Goal: Task Accomplishment & Management: Use online tool/utility

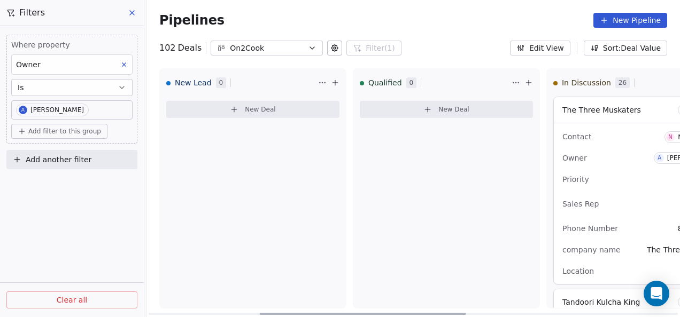
scroll to position [2116, 0]
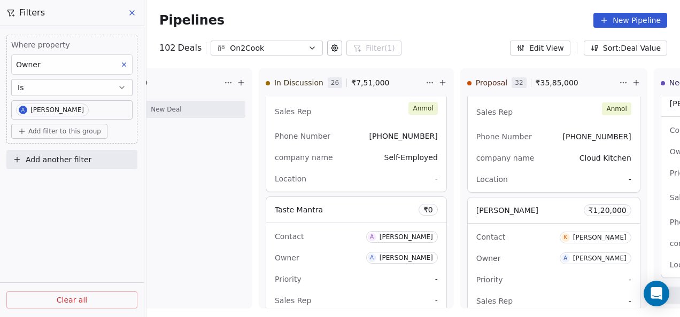
click at [136, 13] on button at bounding box center [132, 12] width 16 height 15
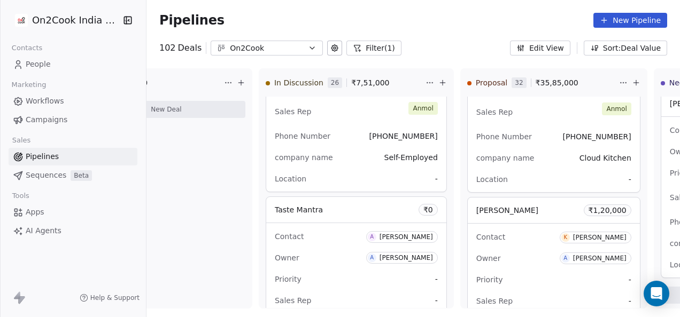
click at [43, 61] on span "People" at bounding box center [38, 64] width 25 height 11
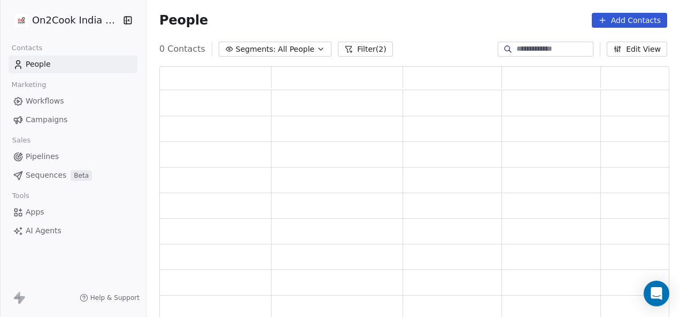
scroll to position [245, 501]
click at [353, 48] on button "Filter (2)" at bounding box center [372, 49] width 55 height 15
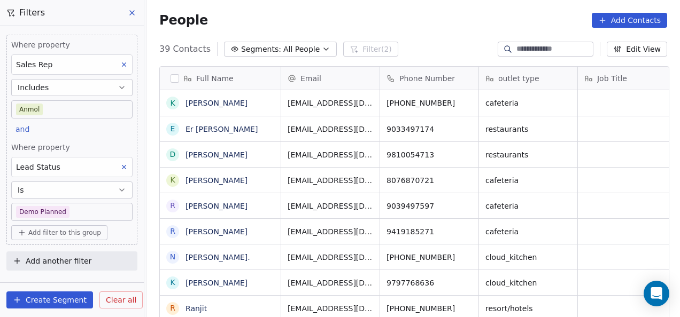
scroll to position [271, 527]
click at [407, 41] on div "39 Contacts Segments: All People Filter (2) Edit View" at bounding box center [412, 49] width 533 height 17
click at [129, 17] on button at bounding box center [132, 12] width 16 height 15
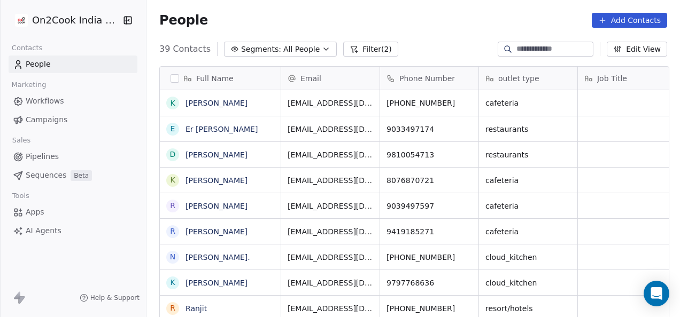
click at [96, 61] on link "People" at bounding box center [73, 65] width 129 height 18
click at [363, 54] on button "Filter (2)" at bounding box center [370, 49] width 55 height 15
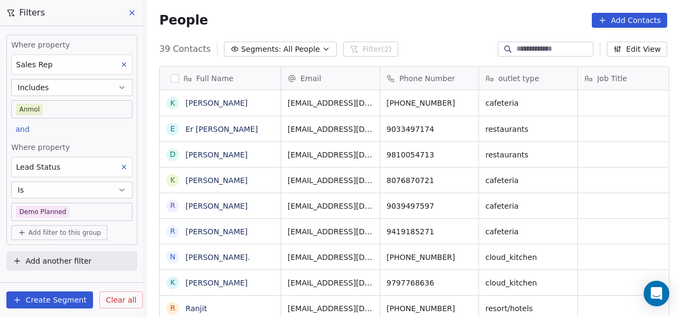
click at [128, 161] on button at bounding box center [124, 167] width 14 height 14
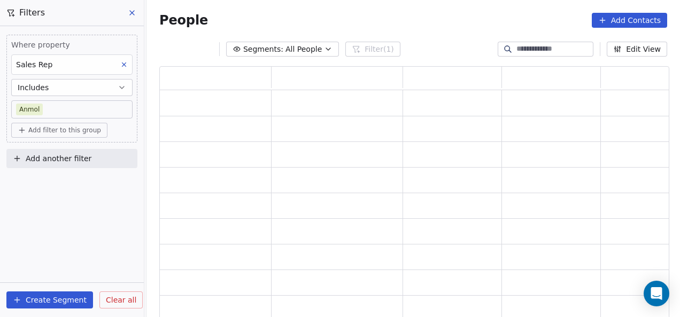
scroll to position [245, 501]
click at [415, 44] on div "Segments: All People Filter (1) Edit View" at bounding box center [412, 49] width 533 height 17
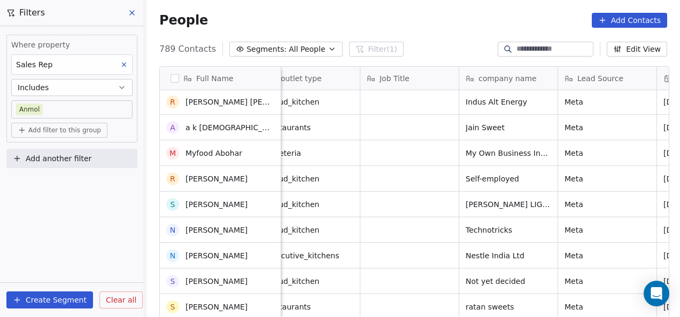
scroll to position [335, 0]
click at [35, 126] on span "Add filter to this group" at bounding box center [64, 130] width 73 height 9
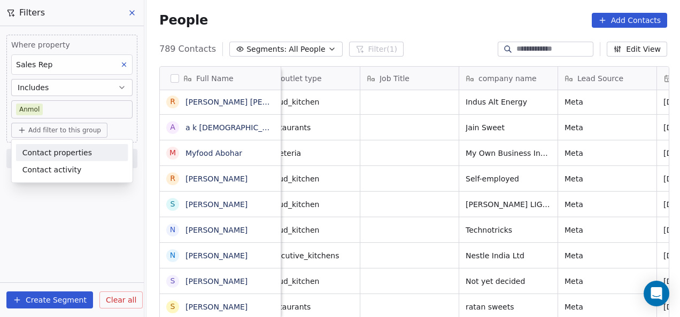
click at [43, 157] on span "Contact properties" at bounding box center [56, 152] width 69 height 11
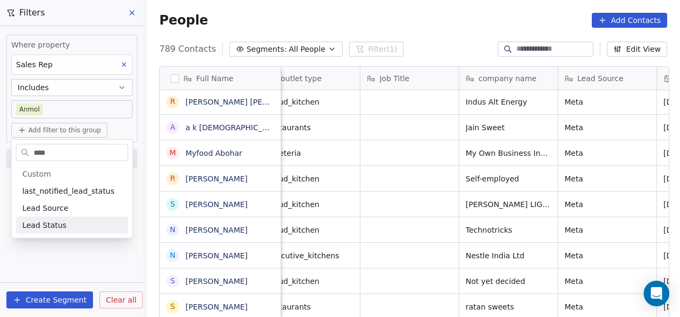
type input "****"
click at [56, 230] on span "Lead Status" at bounding box center [44, 225] width 44 height 11
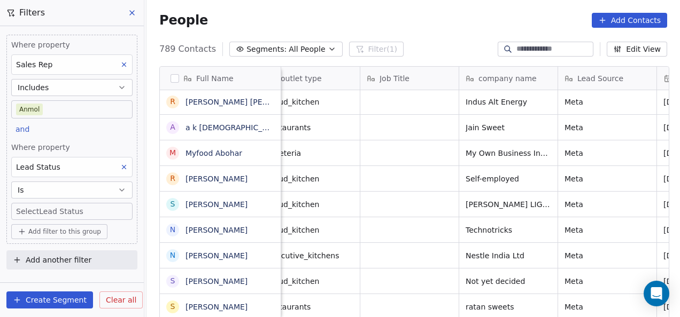
drag, startPoint x: 88, startPoint y: 218, endPoint x: 85, endPoint y: 205, distance: 13.5
click at [85, 205] on div "Where property Sales Rep Includes Anmol and Where property Lead Status Is Selec…" at bounding box center [71, 139] width 131 height 209
click at [85, 205] on body "On2Cook India Pvt. Ltd. Contacts People Marketing Workflows Campaigns Sales Pip…" at bounding box center [340, 158] width 680 height 317
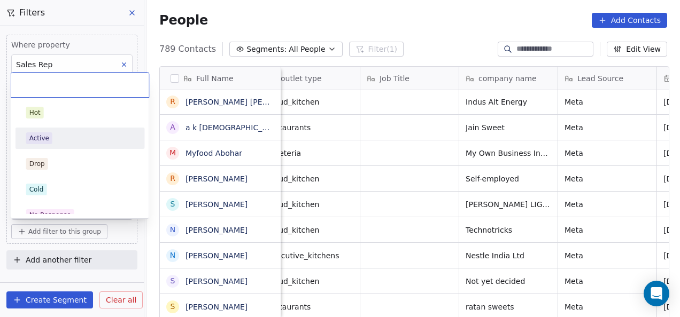
click at [63, 134] on div "Active" at bounding box center [80, 138] width 108 height 12
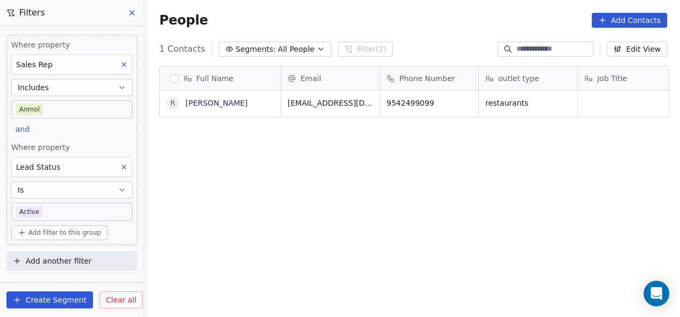
scroll to position [271, 527]
click at [119, 171] on button at bounding box center [124, 167] width 14 height 14
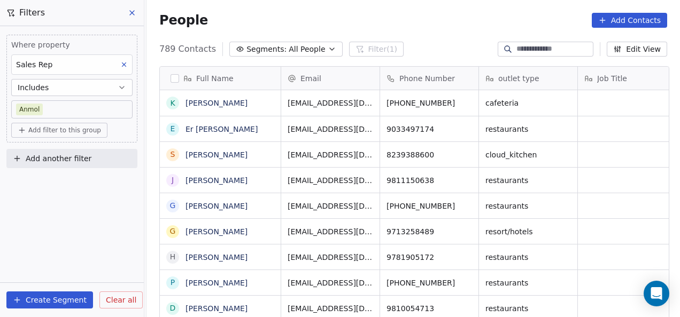
click at [113, 303] on span "Clear all" at bounding box center [121, 300] width 30 height 11
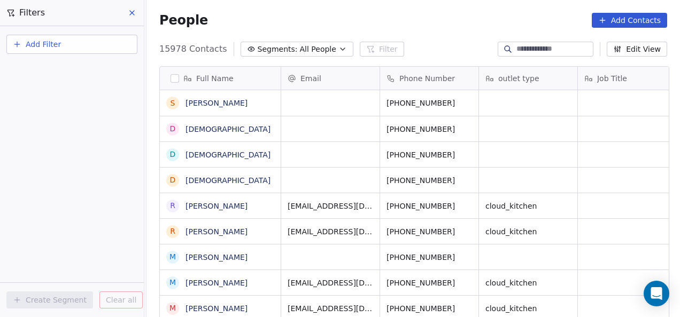
scroll to position [0, 0]
click at [125, 14] on button at bounding box center [132, 12] width 16 height 15
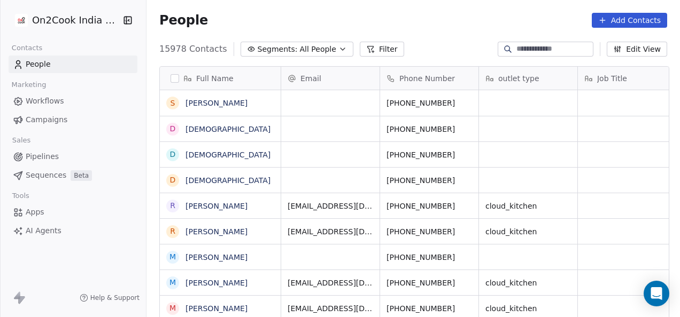
scroll to position [271, 527]
click at [363, 50] on button "Filter" at bounding box center [382, 49] width 44 height 15
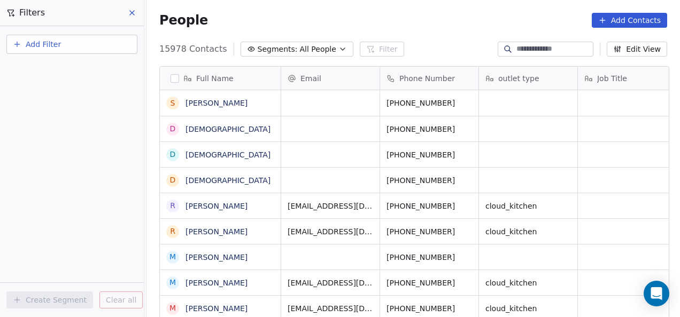
click at [41, 48] on span "Add Filter" at bounding box center [43, 44] width 35 height 11
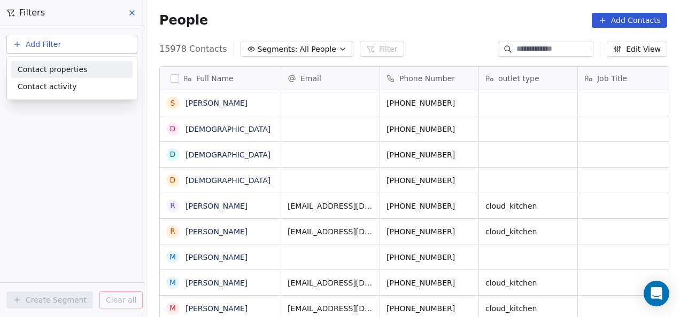
click at [44, 67] on span "Contact properties" at bounding box center [52, 69] width 69 height 11
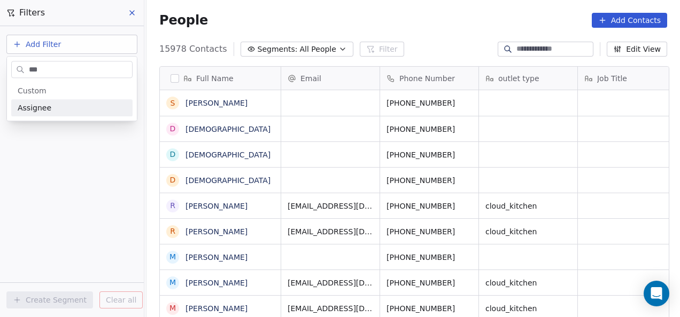
type input "***"
click at [56, 107] on div "Assignee" at bounding box center [72, 108] width 108 height 11
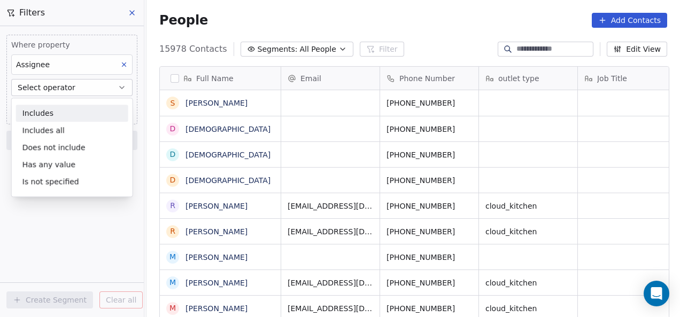
click at [63, 115] on div "Includes" at bounding box center [72, 113] width 112 height 17
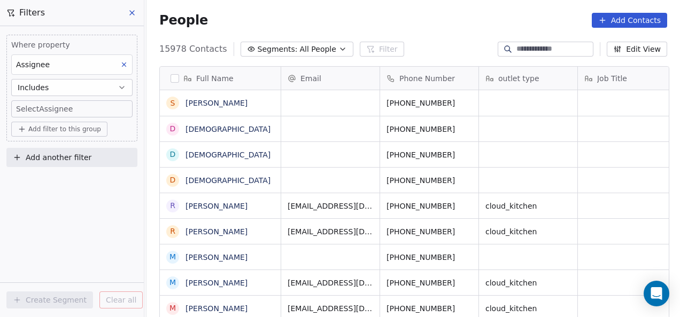
click at [65, 109] on body "On2Cook India Pvt. Ltd. Contacts People Marketing Workflows Campaigns Sales Pip…" at bounding box center [340, 158] width 680 height 317
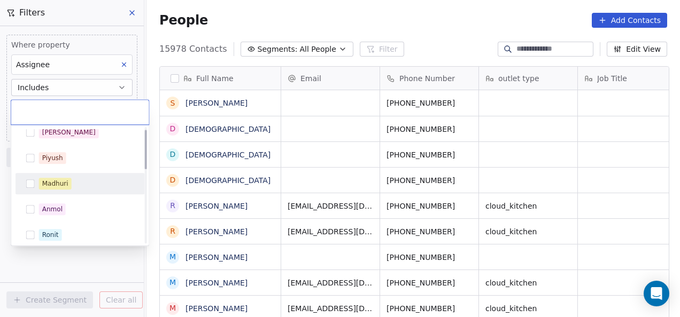
scroll to position [9, 0]
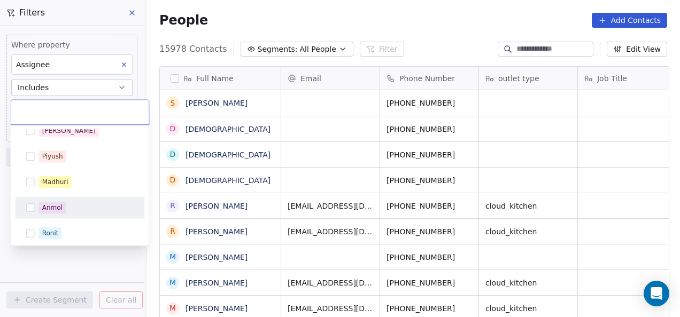
click at [50, 209] on div "Anmol" at bounding box center [52, 208] width 20 height 10
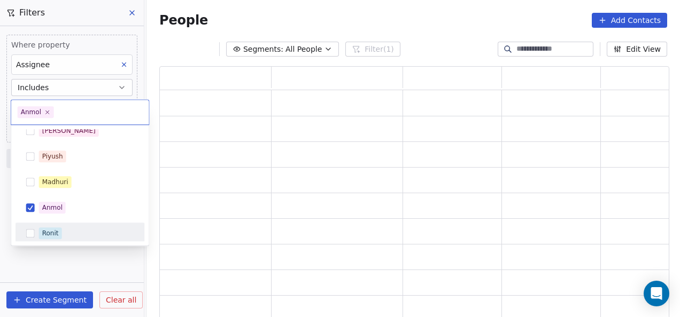
click at [66, 277] on html "On2Cook India Pvt. Ltd. Contacts People Marketing Workflows Campaigns Sales Pip…" at bounding box center [340, 158] width 680 height 317
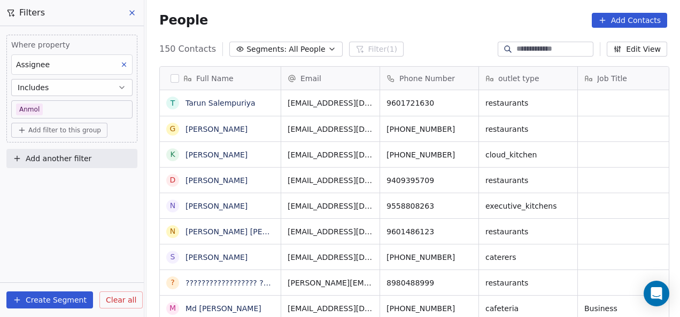
scroll to position [271, 527]
click at [74, 130] on span "Add filter to this group" at bounding box center [64, 130] width 73 height 9
click at [68, 154] on span "Contact properties" at bounding box center [56, 152] width 69 height 11
click at [192, 52] on html "On2Cook India Pvt. Ltd. Contacts People Marketing Workflows Campaigns Sales Pip…" at bounding box center [340, 158] width 680 height 317
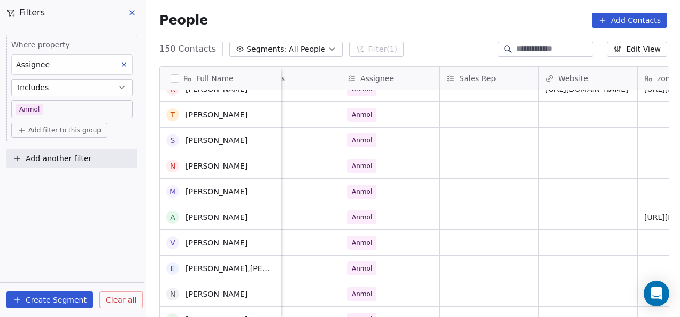
scroll to position [403, 0]
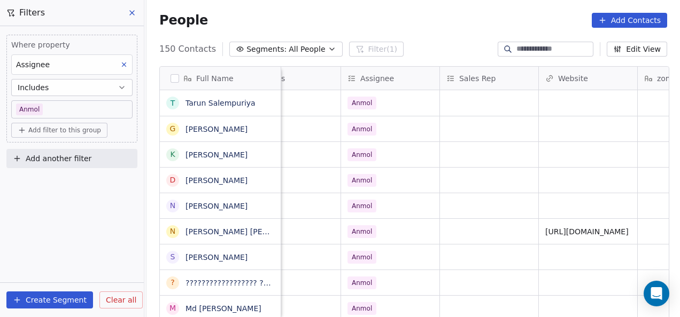
click at [118, 301] on span "Clear all" at bounding box center [121, 300] width 30 height 11
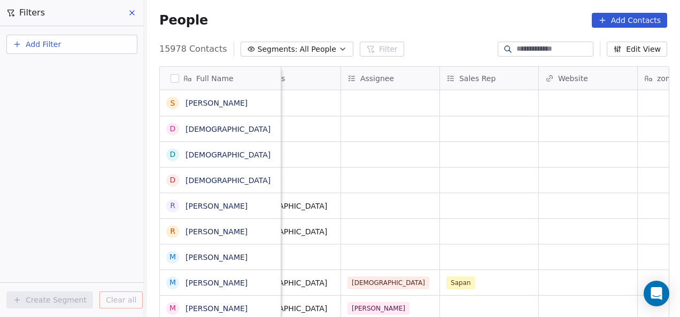
click at [88, 40] on button "Add Filter" at bounding box center [71, 44] width 131 height 19
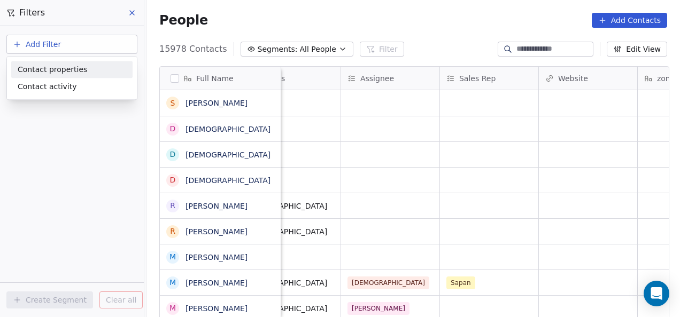
click at [69, 72] on span "Contact properties" at bounding box center [52, 69] width 69 height 11
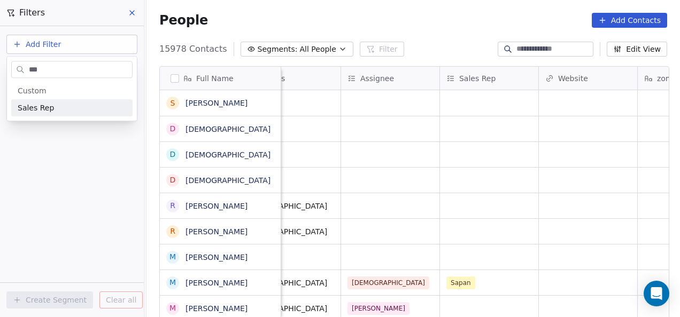
type input "***"
click at [77, 112] on div "Sales Rep" at bounding box center [72, 108] width 108 height 11
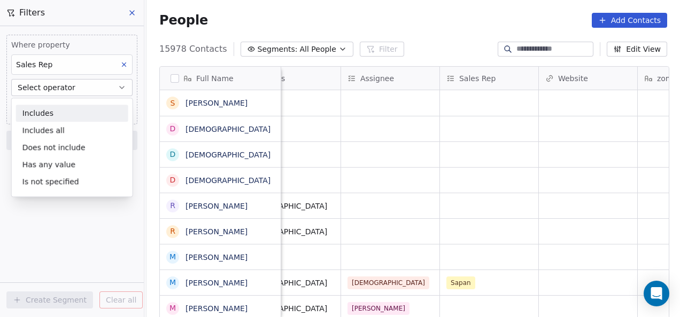
click at [71, 111] on div "Includes" at bounding box center [72, 113] width 112 height 17
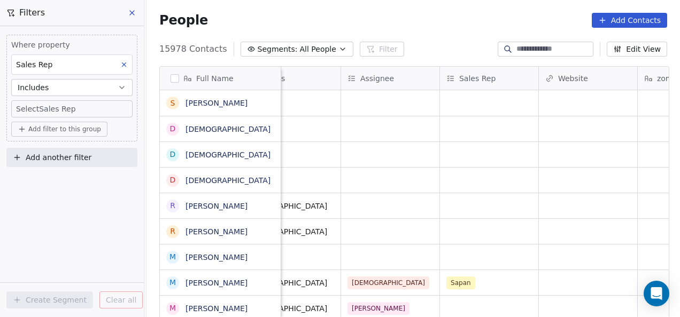
click at [70, 107] on body "On2Cook India Pvt. Ltd. Contacts People Marketing Workflows Campaigns Sales Pip…" at bounding box center [340, 158] width 680 height 317
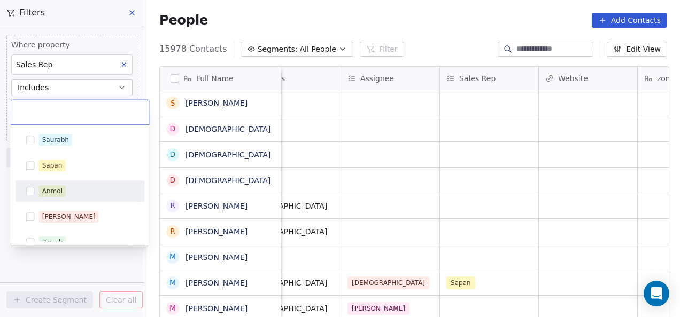
click at [72, 182] on div "Anmol" at bounding box center [79, 191] width 129 height 21
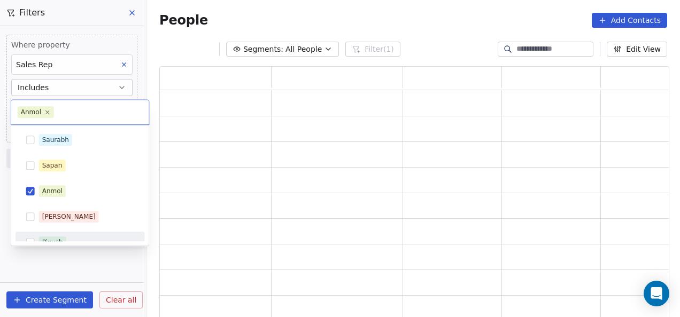
click at [85, 266] on html "On2Cook India Pvt. Ltd. Contacts People Marketing Workflows Campaigns Sales Pip…" at bounding box center [340, 158] width 680 height 317
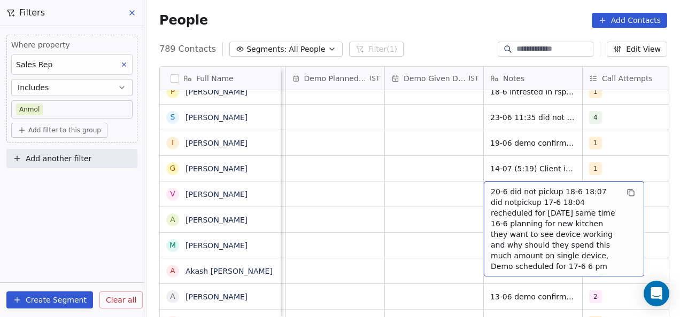
click at [495, 198] on span "20-6 did not pickup 18-6 18:07 did notpickup 17-6 18:04 recheduled for [DATE] s…" at bounding box center [553, 228] width 127 height 85
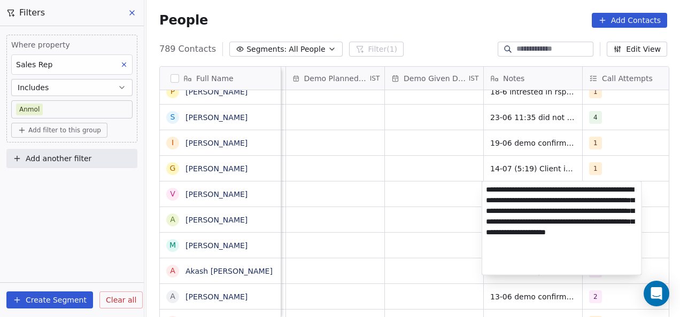
click at [423, 191] on html "On2Cook India Pvt. Ltd. Contacts People Marketing Workflows Campaigns Sales Pip…" at bounding box center [340, 158] width 680 height 317
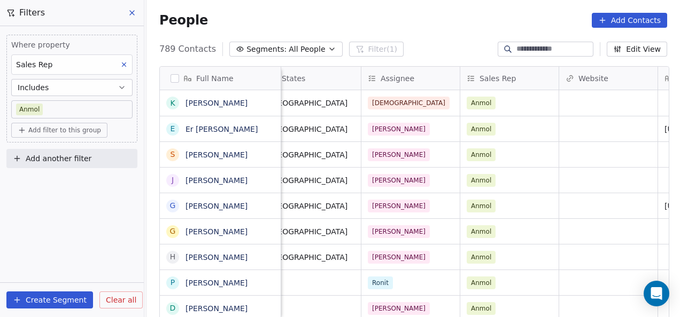
click at [122, 298] on span "Clear all" at bounding box center [121, 300] width 30 height 11
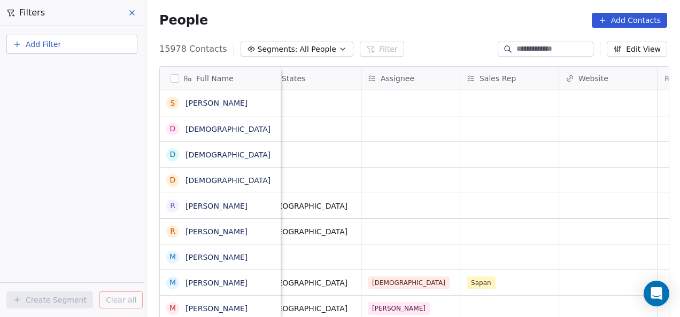
click at [129, 18] on button at bounding box center [132, 12] width 16 height 15
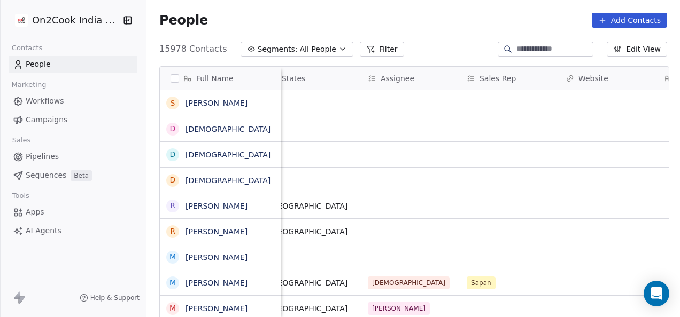
click at [300, 15] on div "People Add Contacts" at bounding box center [413, 20] width 508 height 15
click at [411, 42] on div "15978 Contacts Segments: All People Filter Edit View" at bounding box center [412, 49] width 533 height 17
click at [370, 46] on button "Filter" at bounding box center [382, 49] width 44 height 15
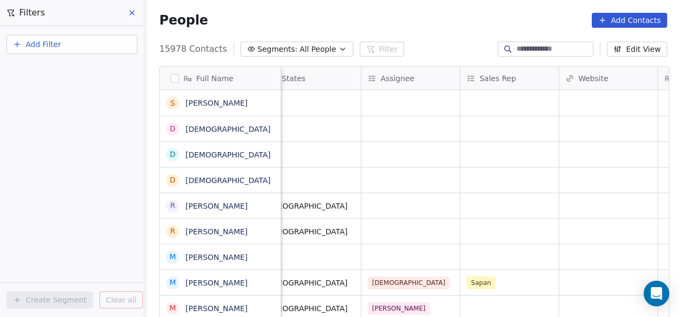
click at [59, 49] on span "Add Filter" at bounding box center [43, 44] width 35 height 11
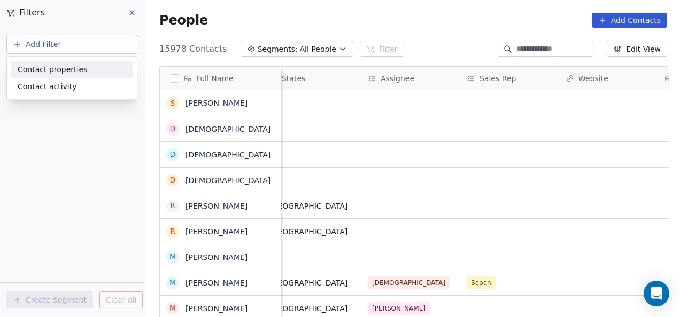
click at [56, 67] on span "Contact properties" at bounding box center [52, 69] width 69 height 11
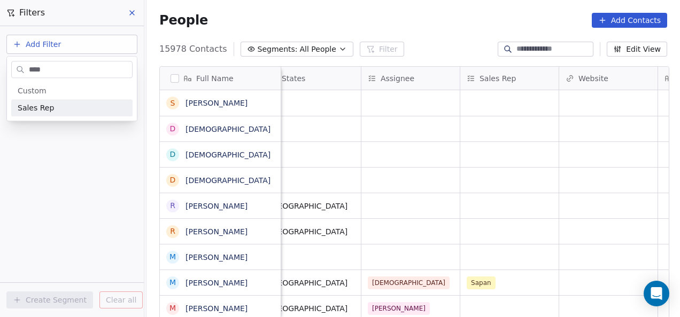
type input "****"
click at [60, 108] on div "Sales Rep" at bounding box center [72, 108] width 108 height 11
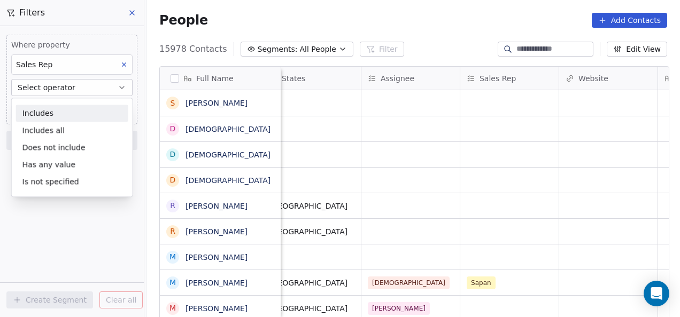
click at [57, 111] on div "Includes" at bounding box center [72, 113] width 112 height 17
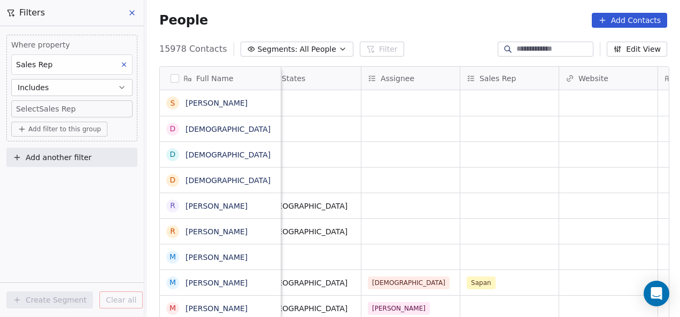
click at [57, 110] on body "On2Cook India Pvt. Ltd. Contacts People Marketing Workflows Campaigns Sales Pip…" at bounding box center [340, 158] width 680 height 317
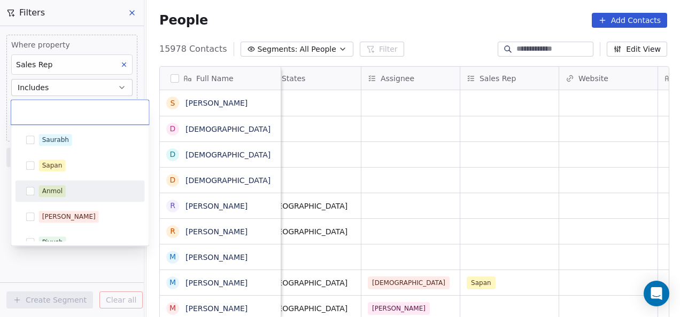
click at [72, 191] on div "Anmol" at bounding box center [86, 191] width 95 height 12
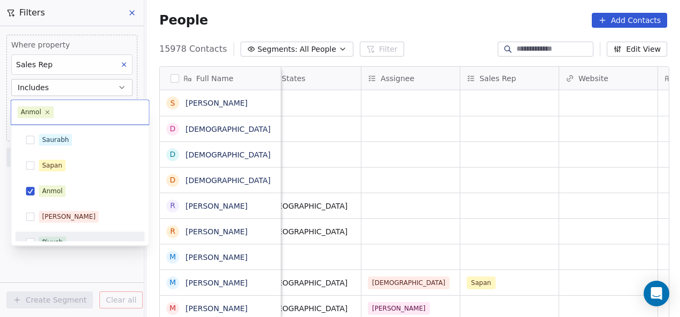
click at [106, 264] on html "On2Cook India Pvt. Ltd. Contacts People Marketing Workflows Campaigns Sales Pip…" at bounding box center [340, 158] width 680 height 317
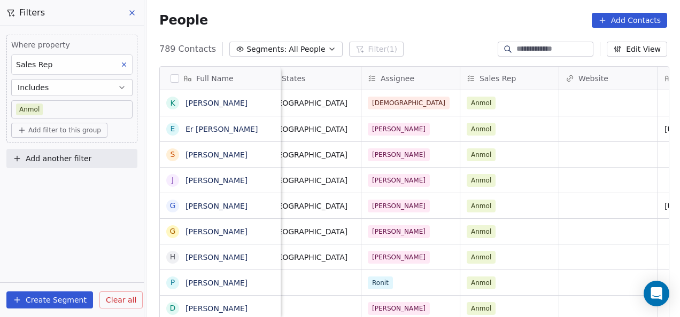
click at [59, 126] on span "Add filter to this group" at bounding box center [64, 130] width 73 height 9
click at [63, 149] on span "Contact properties" at bounding box center [56, 152] width 69 height 11
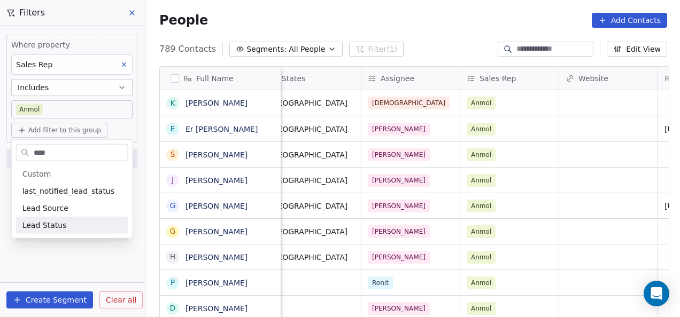
type input "****"
click at [81, 232] on div "Lead Status" at bounding box center [72, 225] width 112 height 17
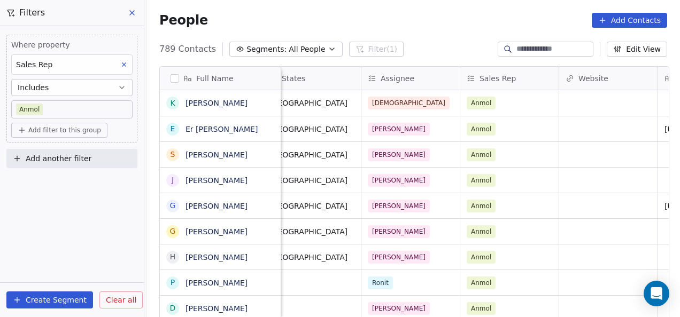
click at [79, 135] on button "Add filter to this group" at bounding box center [59, 130] width 96 height 15
click at [69, 153] on span "Contact properties" at bounding box center [56, 152] width 69 height 11
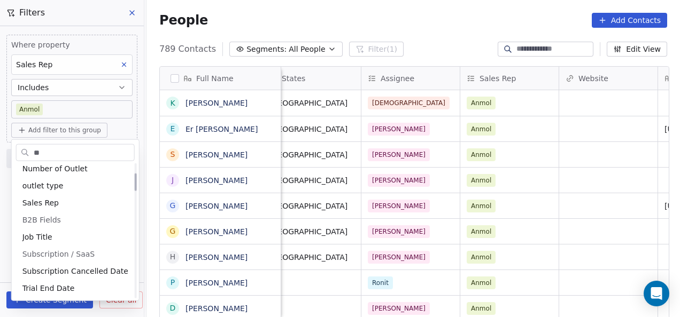
type input "***"
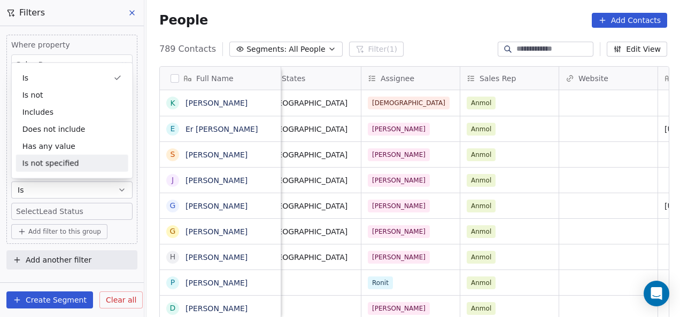
click at [94, 210] on body "On2Cook India Pvt. Ltd. Contacts People Marketing Workflows Campaigns Sales Pip…" at bounding box center [340, 158] width 680 height 317
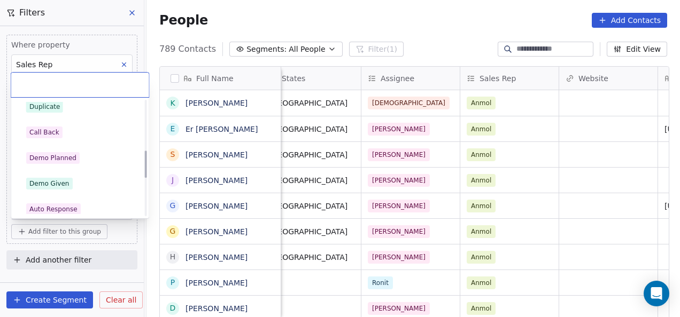
scroll to position [212, 0]
click at [90, 161] on div "Demo Planned" at bounding box center [80, 158] width 108 height 12
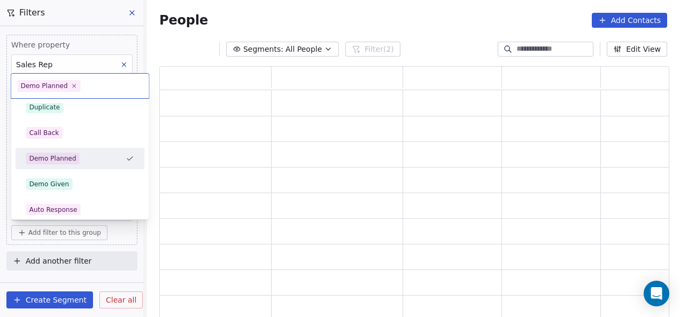
scroll to position [245, 501]
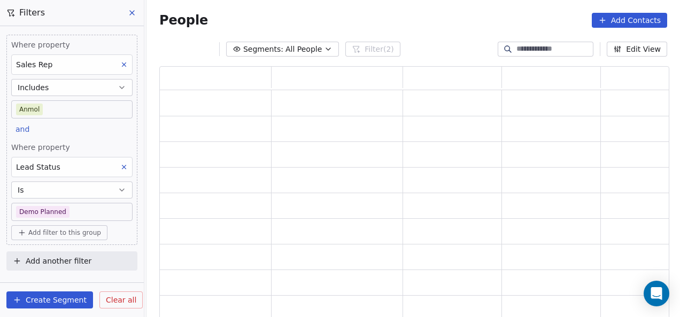
click at [92, 208] on body "On2Cook India Pvt. Ltd. Contacts People Marketing Workflows Campaigns Sales Pip…" at bounding box center [340, 158] width 680 height 317
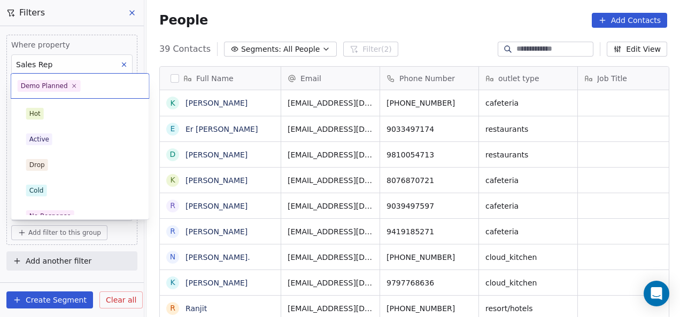
scroll to position [271, 527]
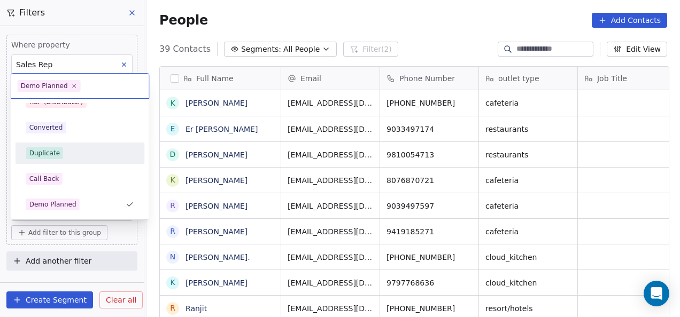
click at [92, 159] on div "Duplicate" at bounding box center [80, 153] width 121 height 17
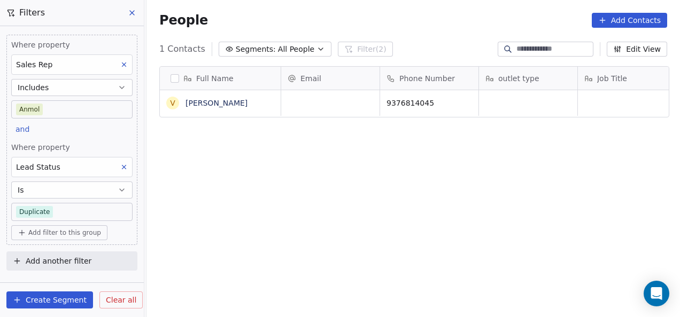
click at [88, 186] on button "Is" at bounding box center [71, 190] width 121 height 17
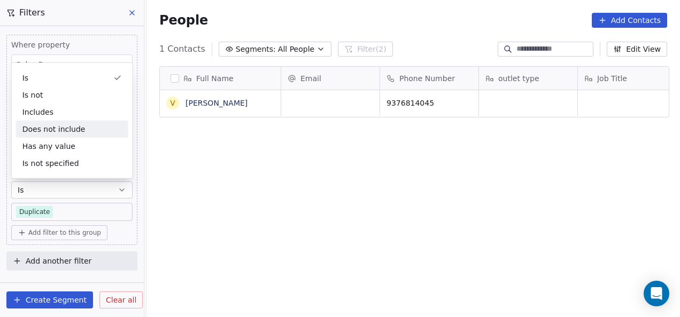
click at [81, 121] on div "Does not include" at bounding box center [72, 129] width 112 height 17
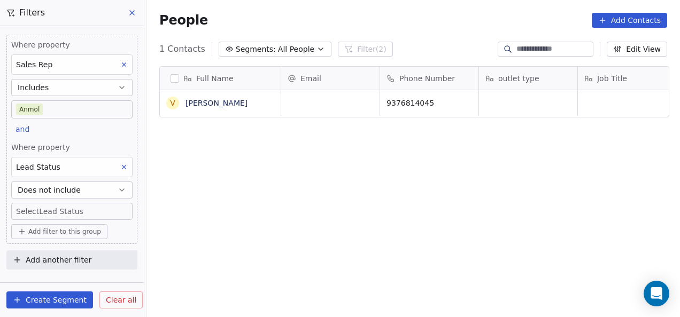
click at [65, 191] on span "Does not include" at bounding box center [49, 190] width 63 height 11
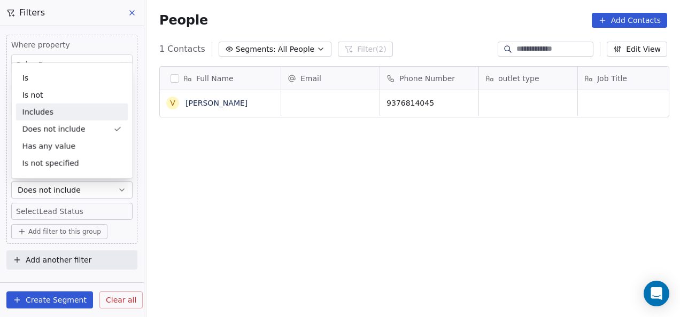
click at [95, 112] on div "Includes" at bounding box center [72, 112] width 112 height 17
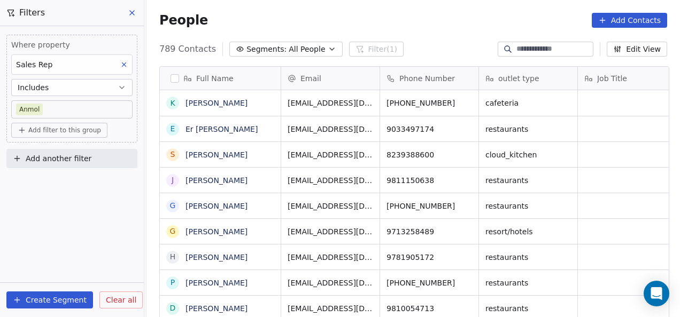
click at [91, 127] on span "Add filter to this group" at bounding box center [64, 130] width 73 height 9
click at [88, 149] on div "Contact properties" at bounding box center [71, 152] width 99 height 11
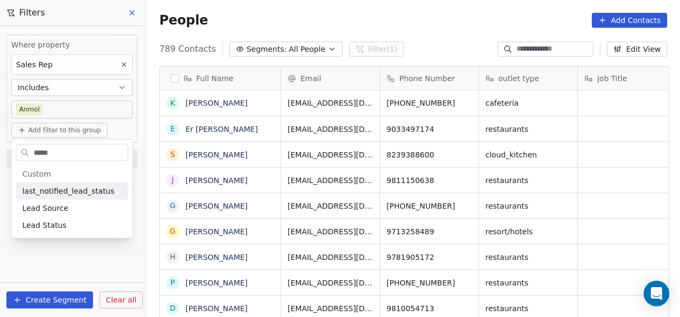
type input "******"
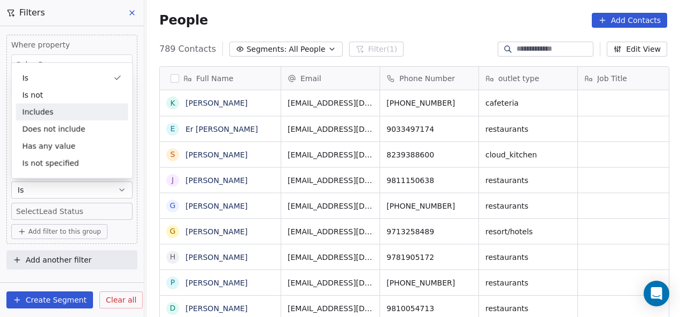
click at [74, 111] on div "Includes" at bounding box center [72, 112] width 112 height 17
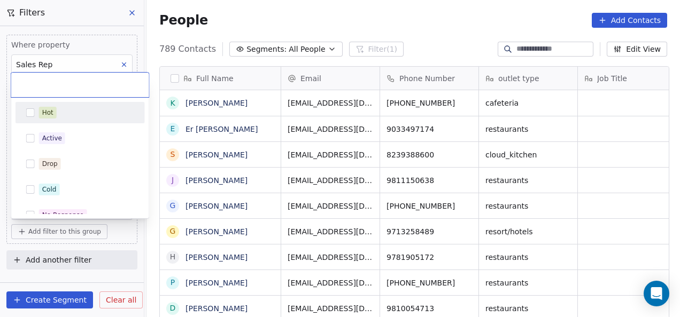
click at [97, 211] on body "On2Cook India Pvt. Ltd. Contacts People Marketing Workflows Campaigns Sales Pip…" at bounding box center [340, 158] width 680 height 317
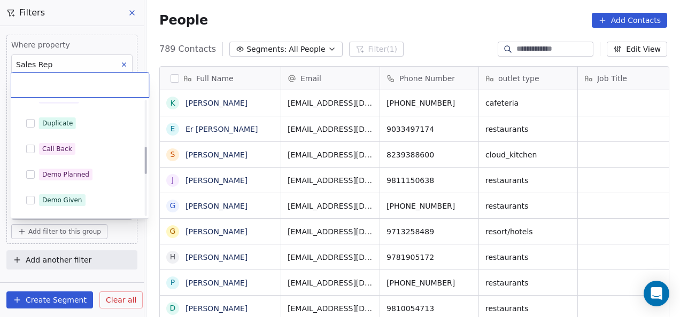
scroll to position [195, 0]
click at [67, 171] on div "Demo Planned" at bounding box center [65, 174] width 47 height 10
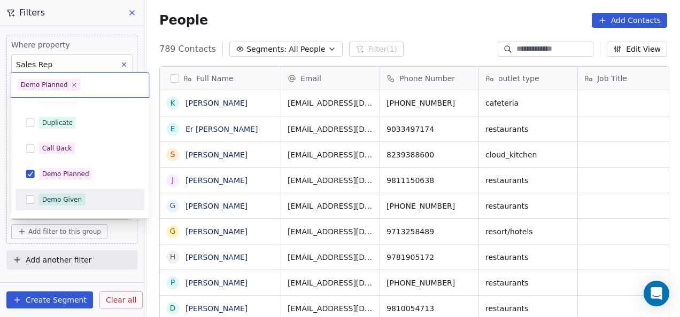
click at [72, 200] on div "Demo Given" at bounding box center [62, 200] width 40 height 10
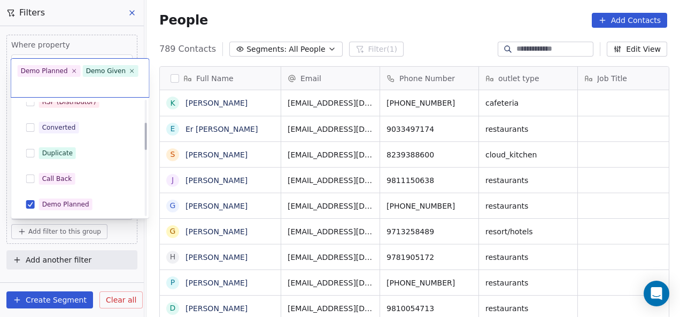
scroll to position [85, 0]
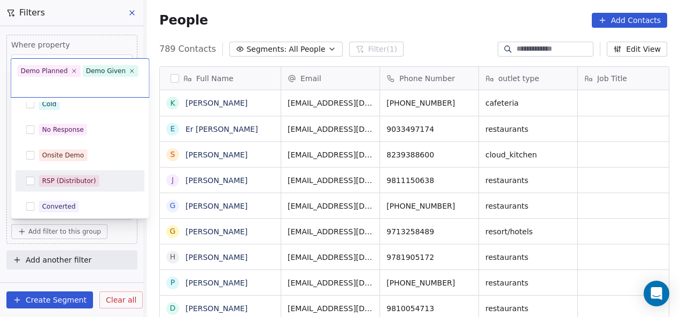
click at [72, 173] on div "RSP (Distributor)" at bounding box center [80, 181] width 121 height 17
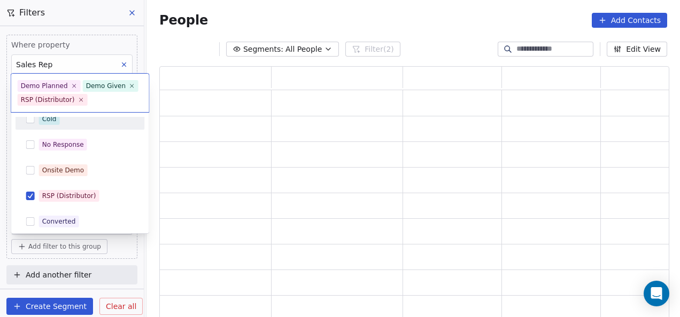
click at [250, 15] on html "On2Cook India Pvt. Ltd. Contacts People Marketing Workflows Campaigns Sales Pip…" at bounding box center [340, 158] width 680 height 317
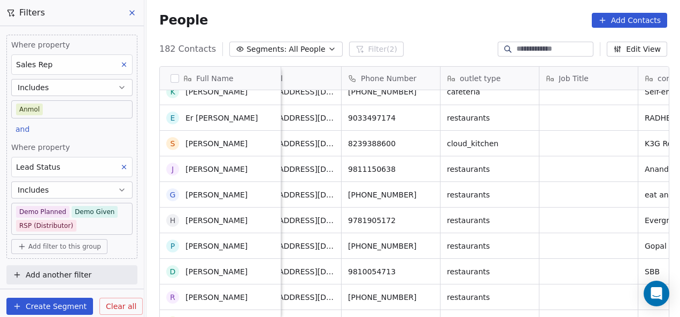
scroll to position [0, 162]
